Goal: Task Accomplishment & Management: Manage account settings

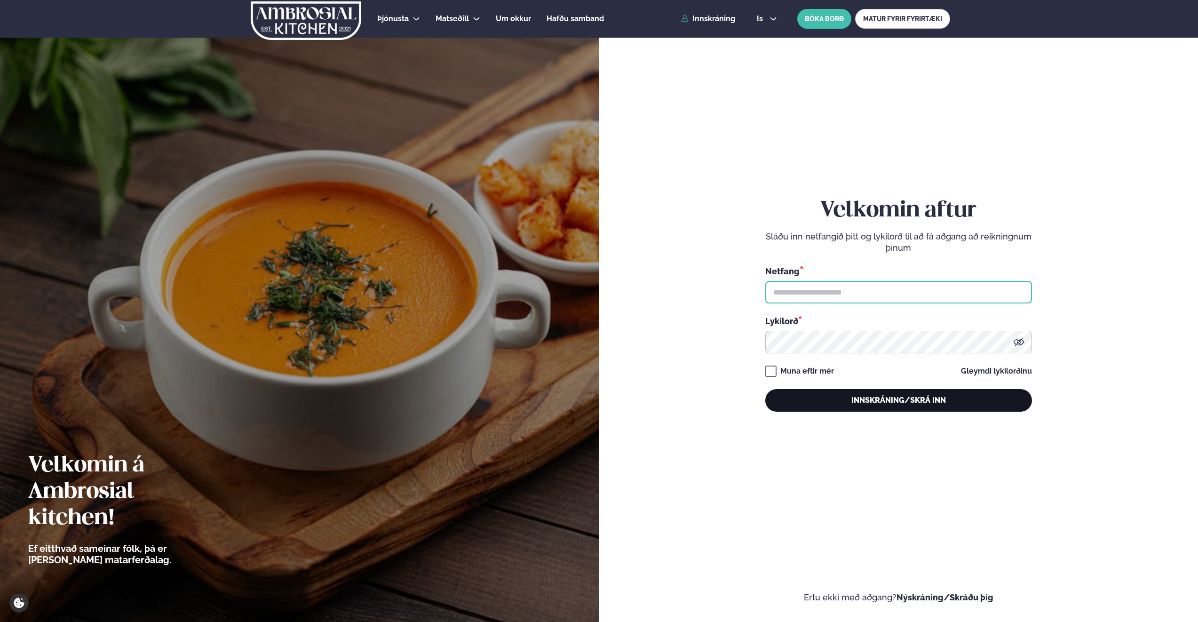
type input "**********"
click at [884, 397] on button "Innskráning/Skrá inn" at bounding box center [898, 400] width 267 height 23
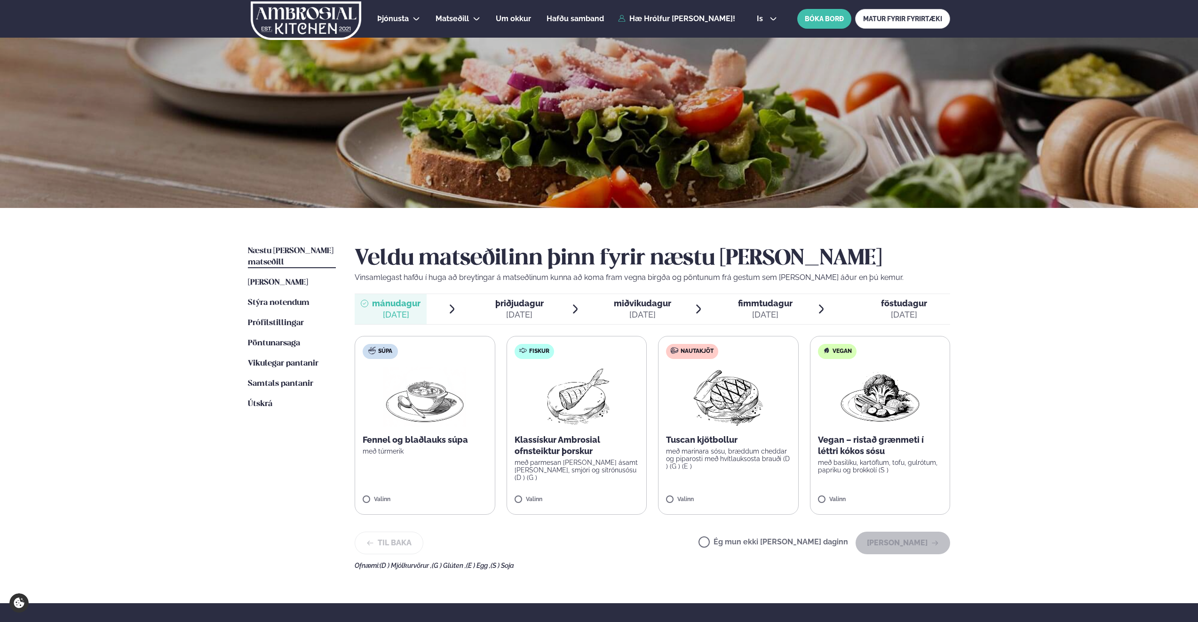
click at [504, 310] on div "[DATE]" at bounding box center [519, 314] width 48 height 11
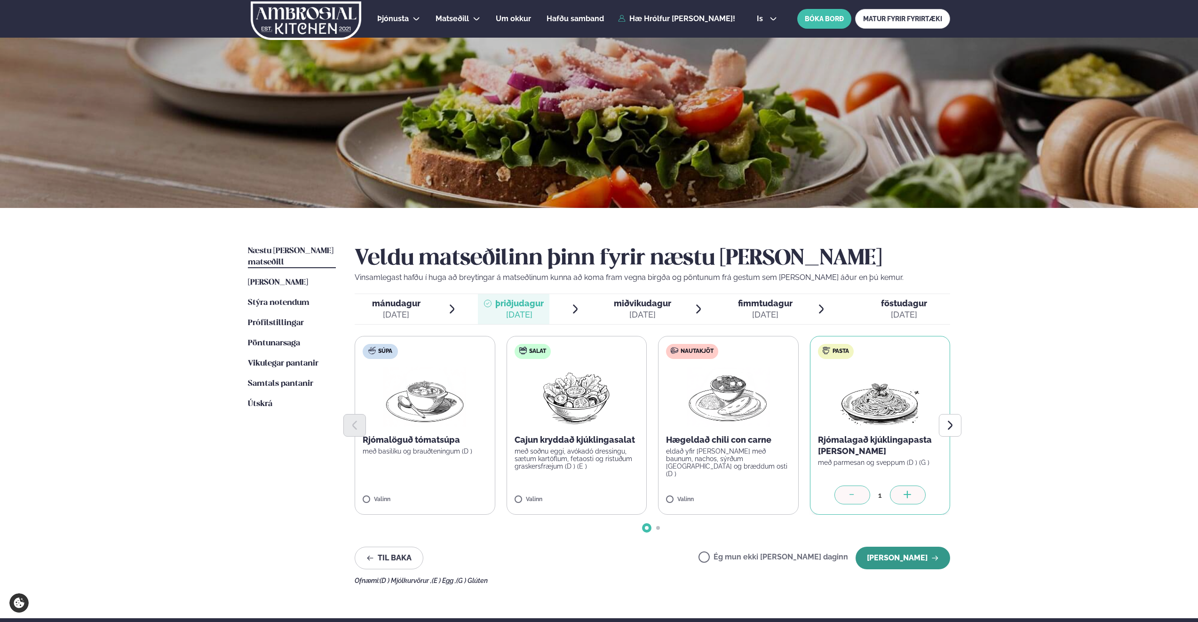
click at [904, 555] on button "[PERSON_NAME]" at bounding box center [903, 558] width 95 height 23
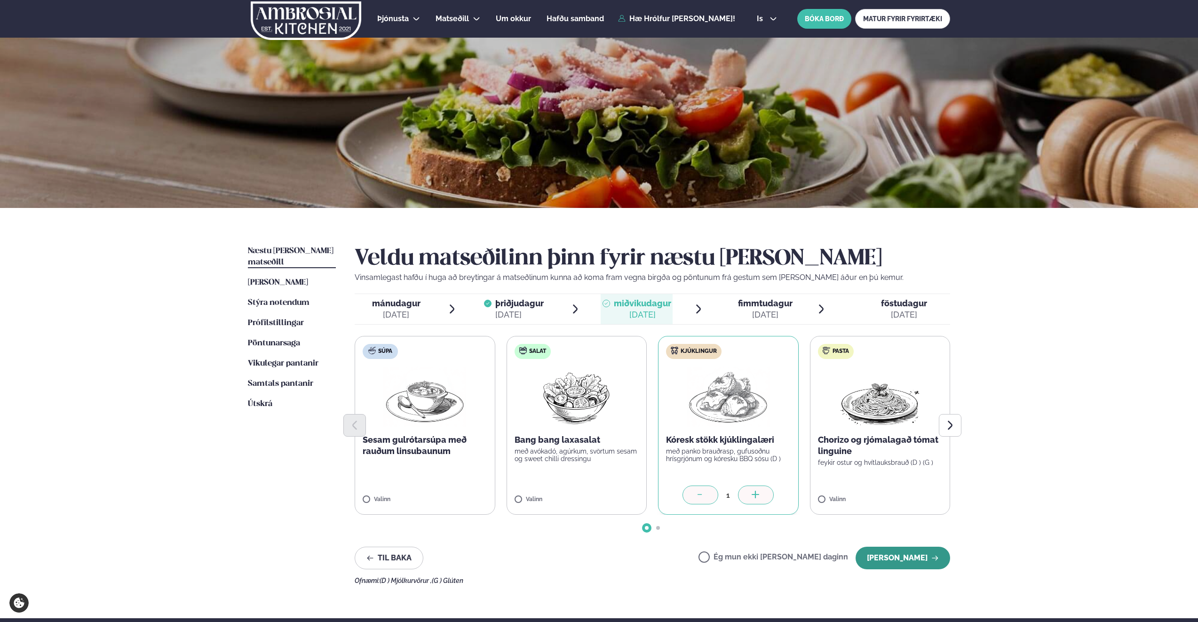
drag, startPoint x: 896, startPoint y: 551, endPoint x: 925, endPoint y: 555, distance: 29.4
click at [896, 552] on button "[PERSON_NAME]" at bounding box center [903, 558] width 95 height 23
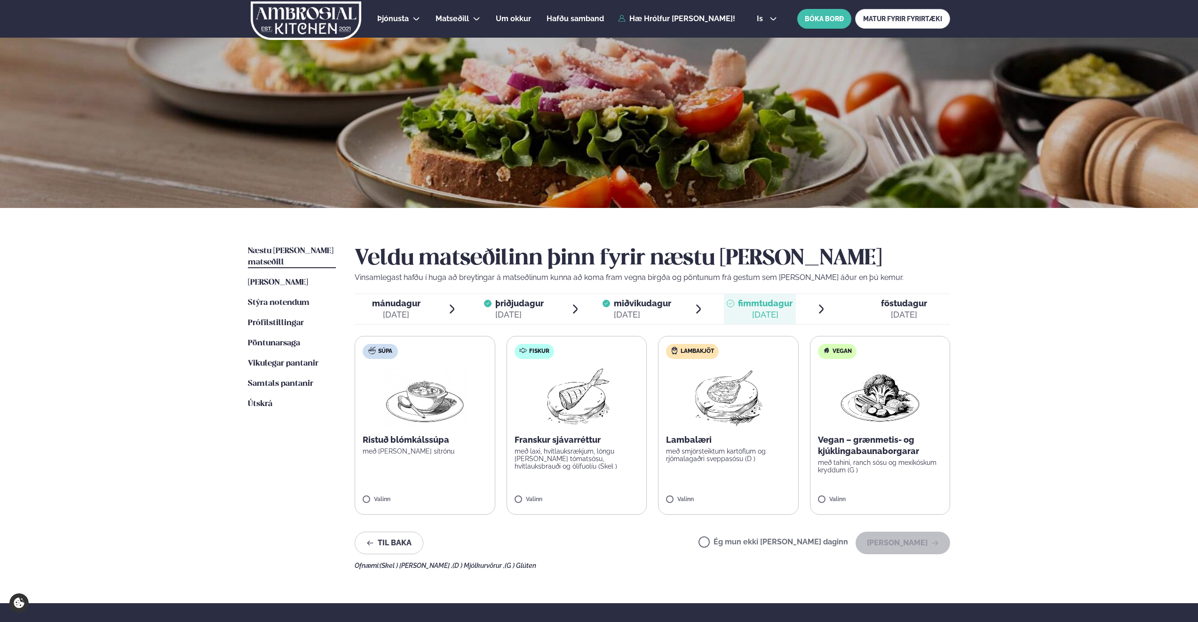
click at [735, 544] on label "Ég mun ekki [PERSON_NAME] daginn" at bounding box center [774, 543] width 150 height 10
click at [907, 545] on button "[PERSON_NAME]" at bounding box center [903, 543] width 95 height 23
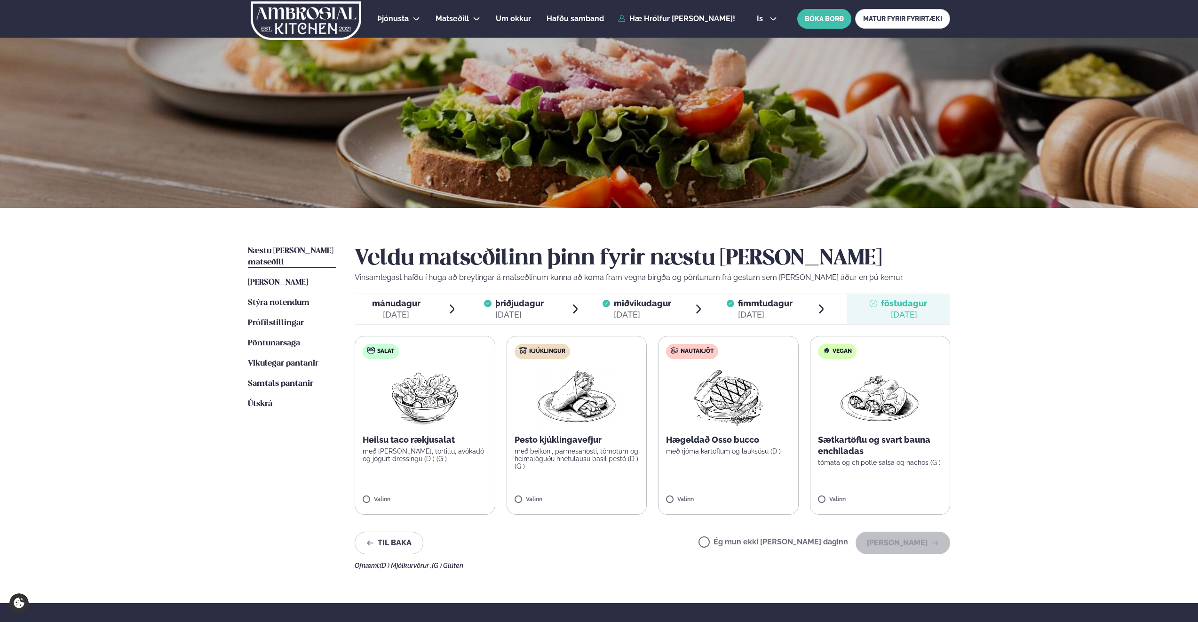
click at [735, 542] on label "Ég mun ekki [PERSON_NAME] daginn" at bounding box center [774, 543] width 150 height 10
click at [913, 543] on button "[PERSON_NAME]" at bounding box center [903, 543] width 95 height 23
